Goal: Information Seeking & Learning: Learn about a topic

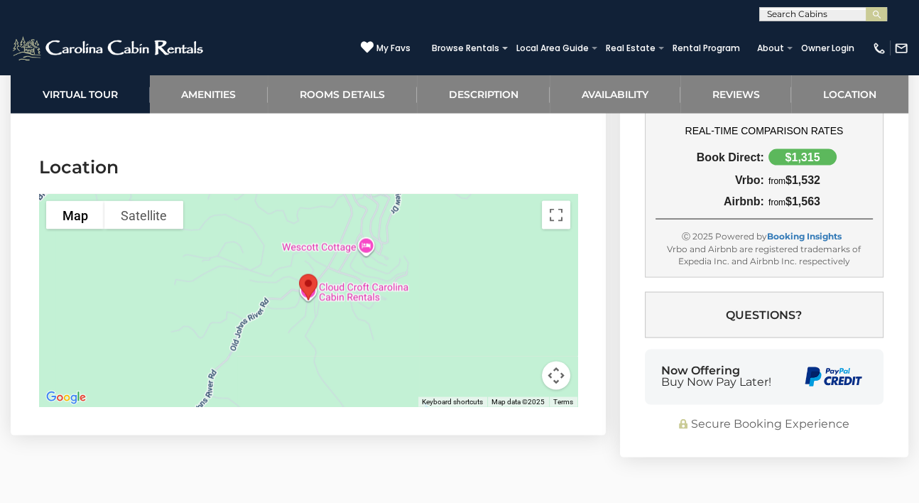
scroll to position [3078, 0]
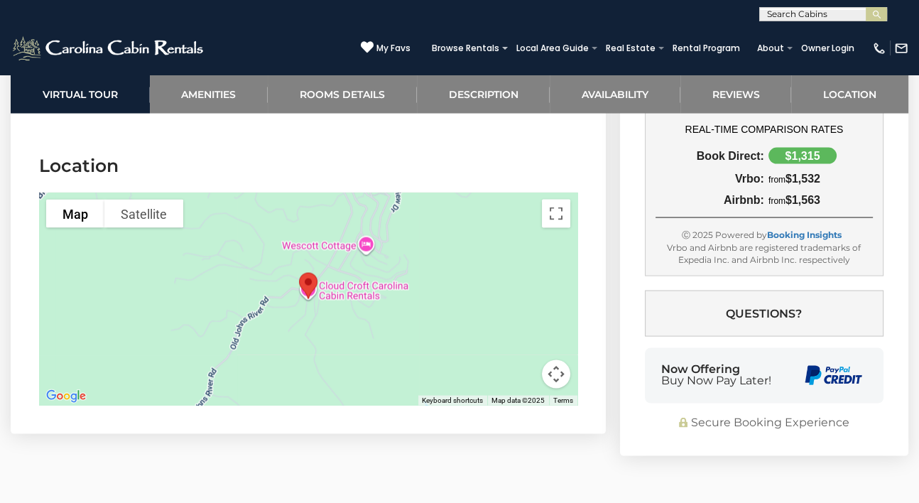
click at [548, 360] on button "Map camera controls" at bounding box center [556, 374] width 28 height 28
click at [523, 289] on button "Zoom in" at bounding box center [520, 303] width 28 height 28
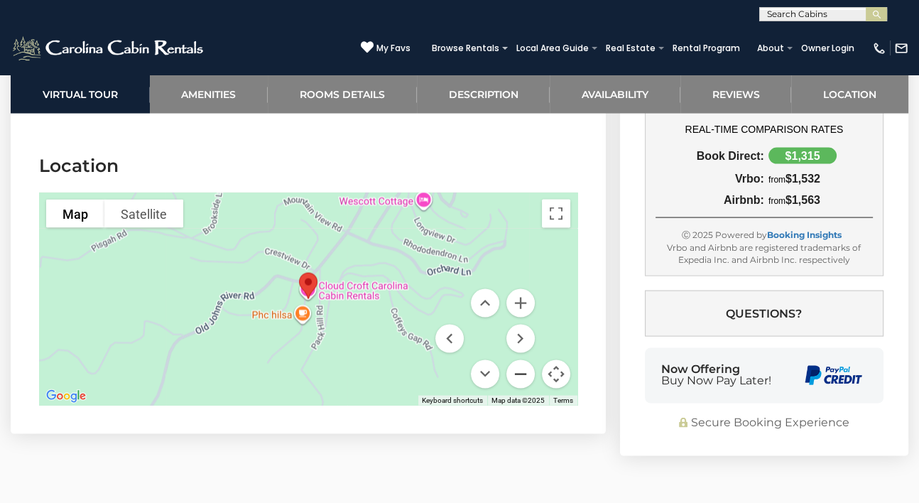
click at [523, 360] on button "Zoom out" at bounding box center [520, 374] width 28 height 28
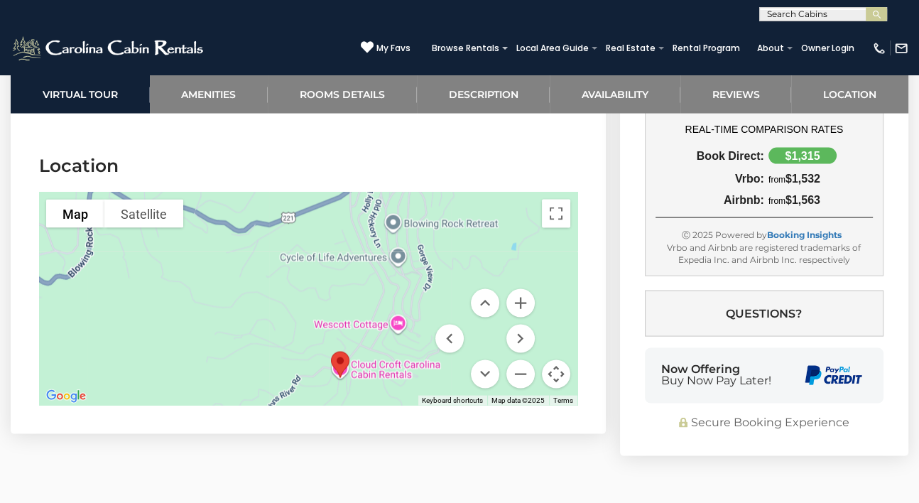
drag, startPoint x: 382, startPoint y: 232, endPoint x: 422, endPoint y: 334, distance: 109.7
click at [422, 334] on div at bounding box center [308, 298] width 538 height 213
click at [515, 289] on button "Zoom in" at bounding box center [520, 303] width 28 height 28
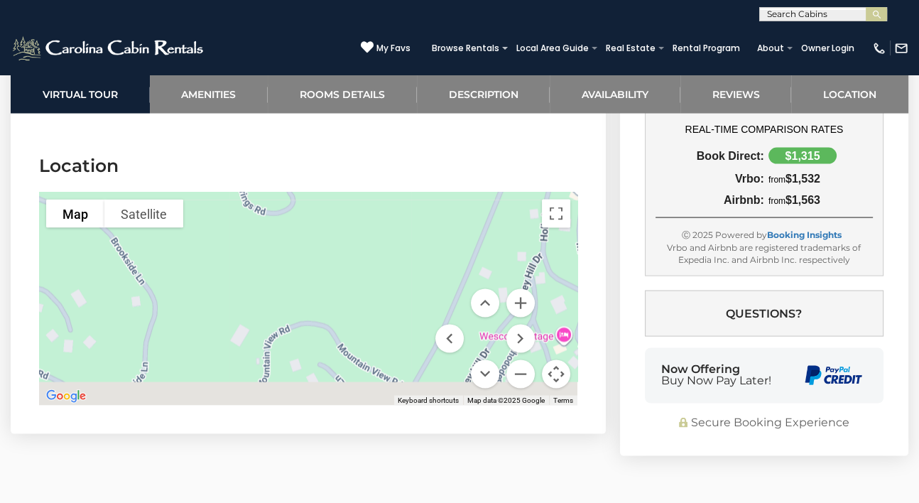
drag, startPoint x: 374, startPoint y: 326, endPoint x: 234, endPoint y: 204, distance: 186.3
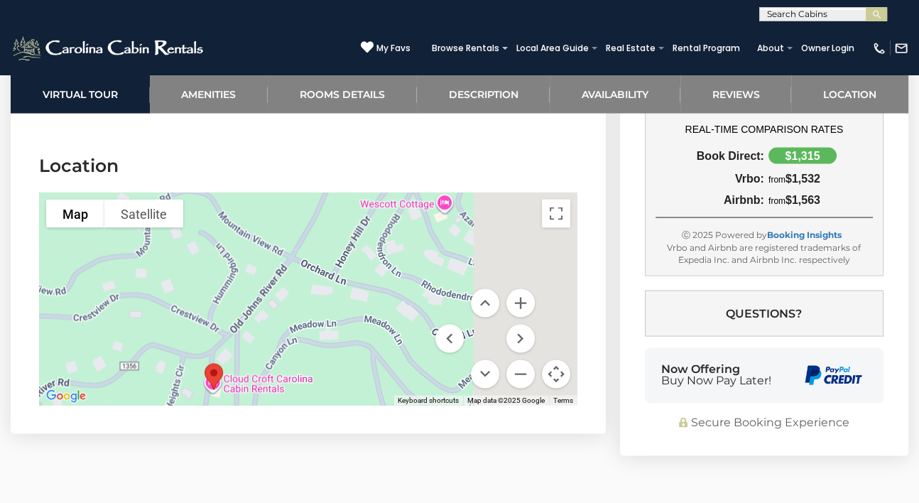
drag, startPoint x: 356, startPoint y: 313, endPoint x: 212, endPoint y: 154, distance: 214.7
click at [212, 154] on section "Location To navigate the map with touch gestures double-tap and hold your finge…" at bounding box center [308, 283] width 595 height 302
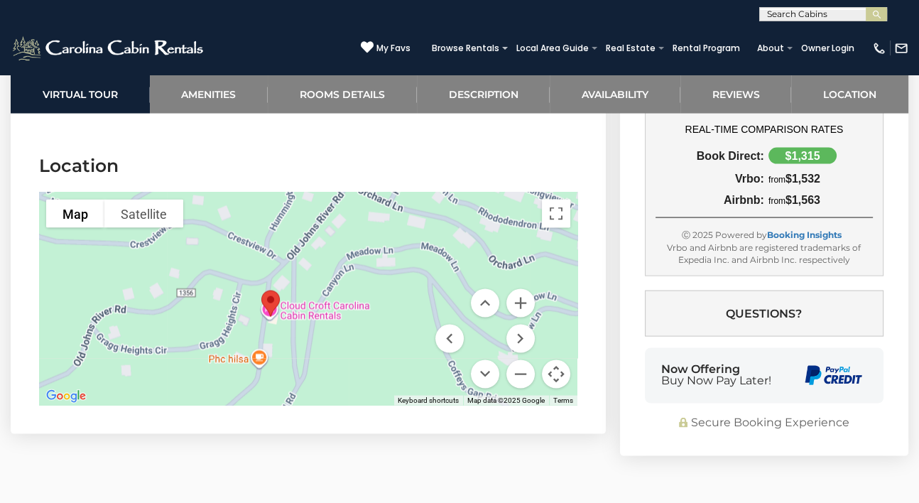
drag, startPoint x: 256, startPoint y: 300, endPoint x: 337, endPoint y: 224, distance: 111.0
click at [337, 224] on div at bounding box center [308, 298] width 538 height 213
click at [518, 289] on button "Zoom in" at bounding box center [520, 303] width 28 height 28
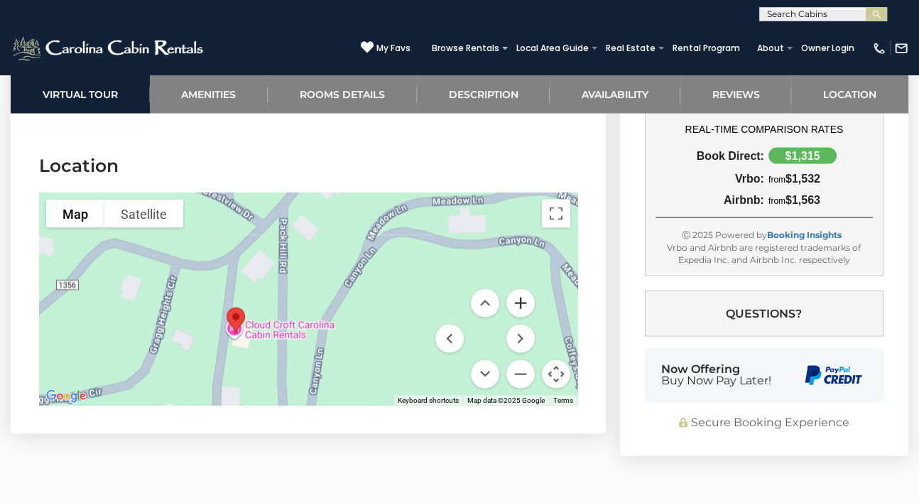
click at [518, 289] on button "Zoom in" at bounding box center [520, 303] width 28 height 28
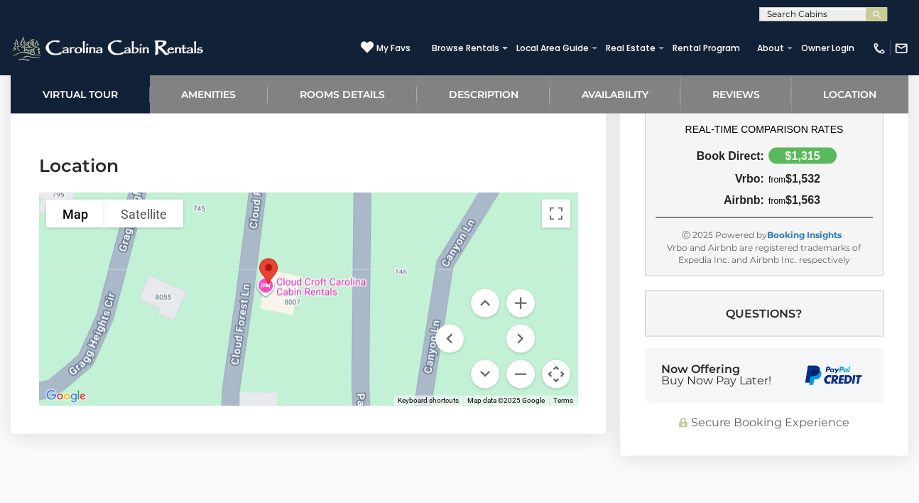
drag, startPoint x: 255, startPoint y: 303, endPoint x: 372, endPoint y: 213, distance: 147.5
click at [372, 213] on div at bounding box center [308, 298] width 538 height 213
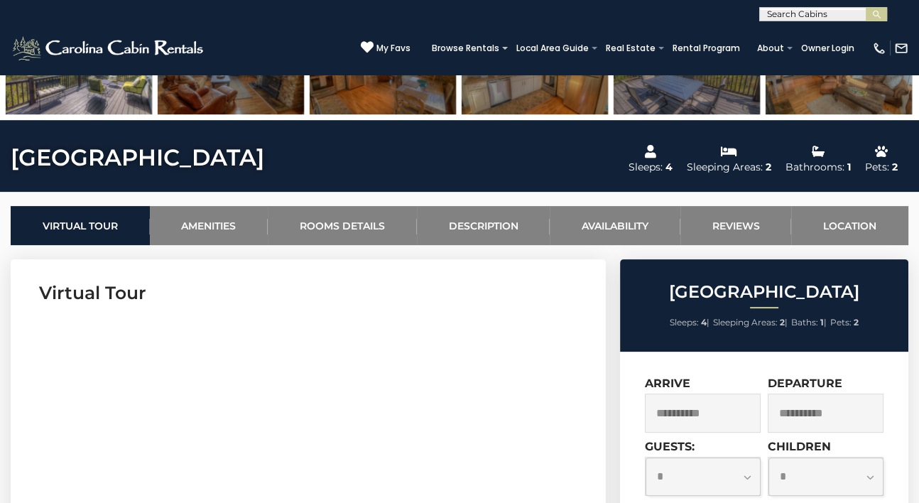
scroll to position [0, 0]
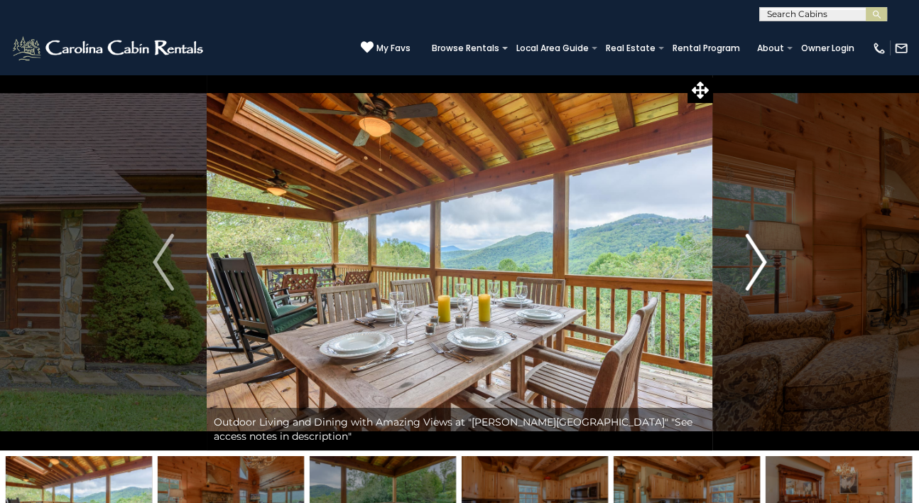
click at [756, 254] on img "Next" at bounding box center [755, 262] width 21 height 57
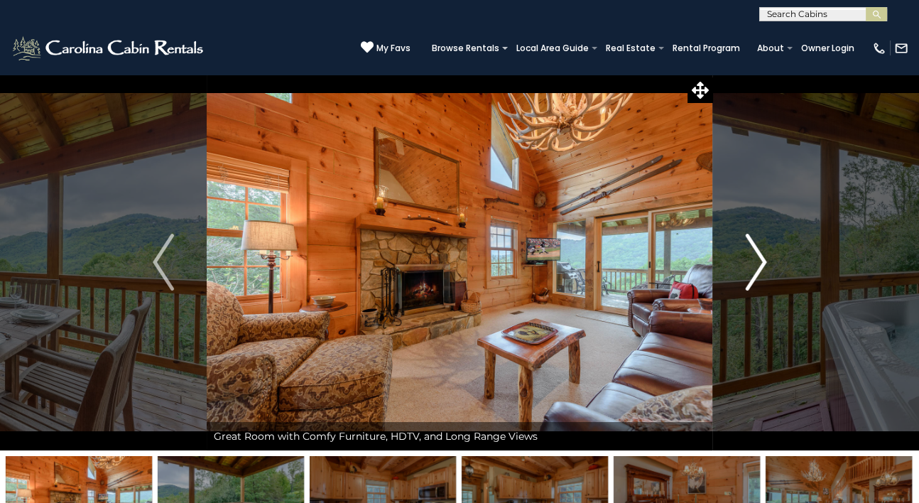
click at [756, 254] on img "Next" at bounding box center [755, 262] width 21 height 57
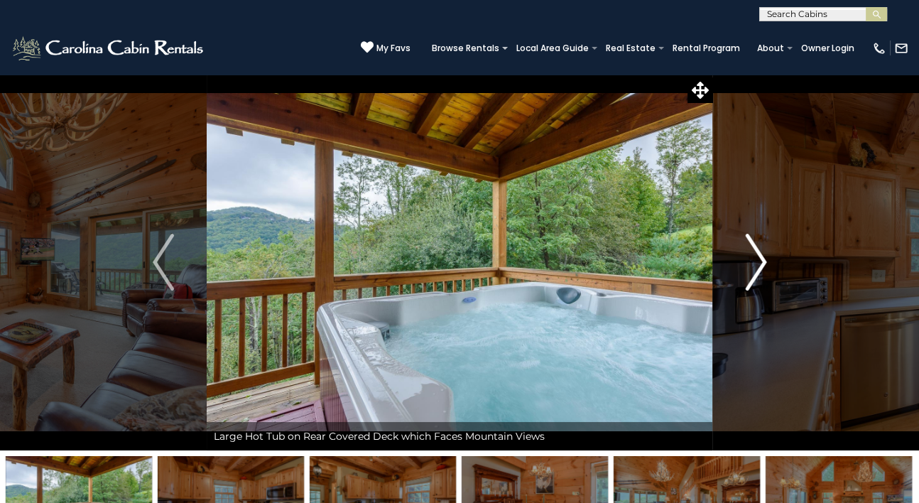
click at [756, 254] on img "Next" at bounding box center [755, 262] width 21 height 57
